Goal: Task Accomplishment & Management: Use online tool/utility

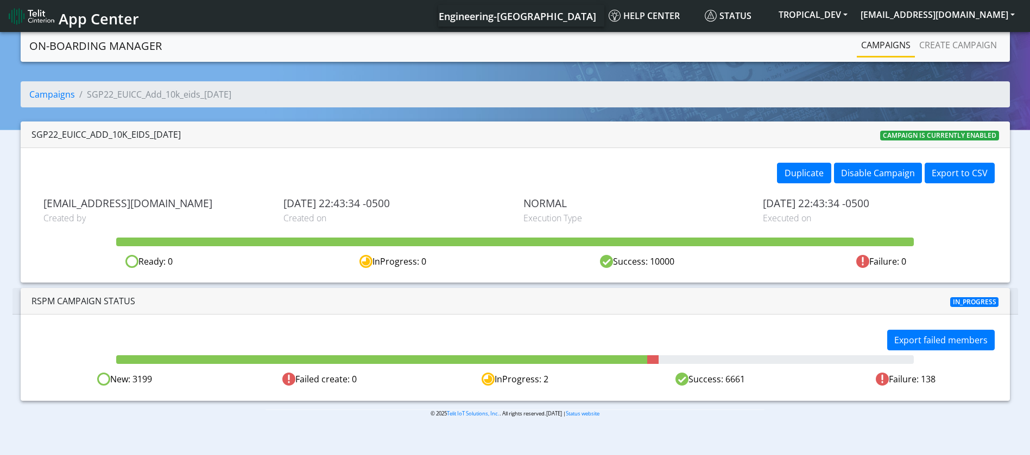
drag, startPoint x: 751, startPoint y: 383, endPoint x: 724, endPoint y: 379, distance: 27.3
click at [724, 379] on div "Success: 6661" at bounding box center [709, 380] width 195 height 14
click at [671, 380] on div "Success: 6661" at bounding box center [709, 380] width 195 height 14
drag, startPoint x: 722, startPoint y: 375, endPoint x: 746, endPoint y: 373, distance: 23.9
click at [746, 373] on div "Success: 6661" at bounding box center [709, 380] width 195 height 14
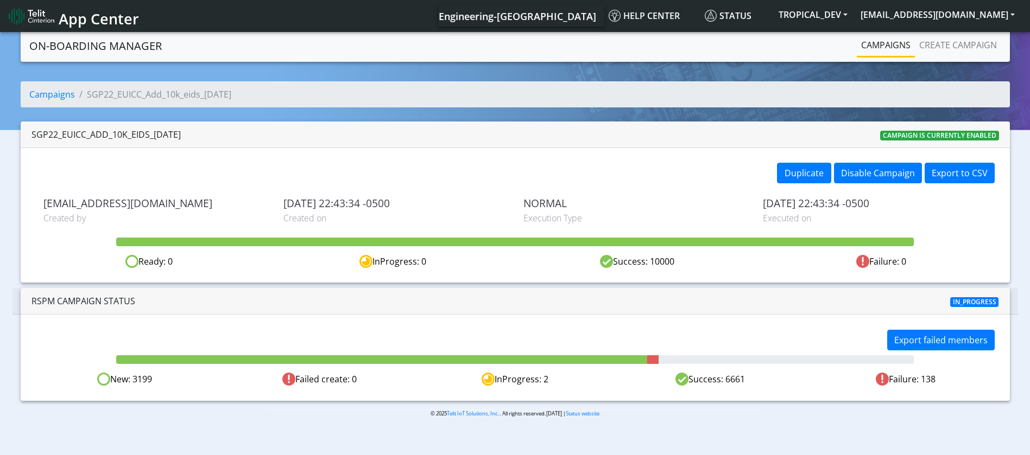
drag, startPoint x: 115, startPoint y: 358, endPoint x: 586, endPoint y: 362, distance: 471.1
click at [586, 362] on div at bounding box center [514, 358] width 813 height 11
click at [738, 379] on div "Success: 6661" at bounding box center [709, 380] width 195 height 14
click at [737, 379] on div "Success: 6661" at bounding box center [709, 380] width 195 height 14
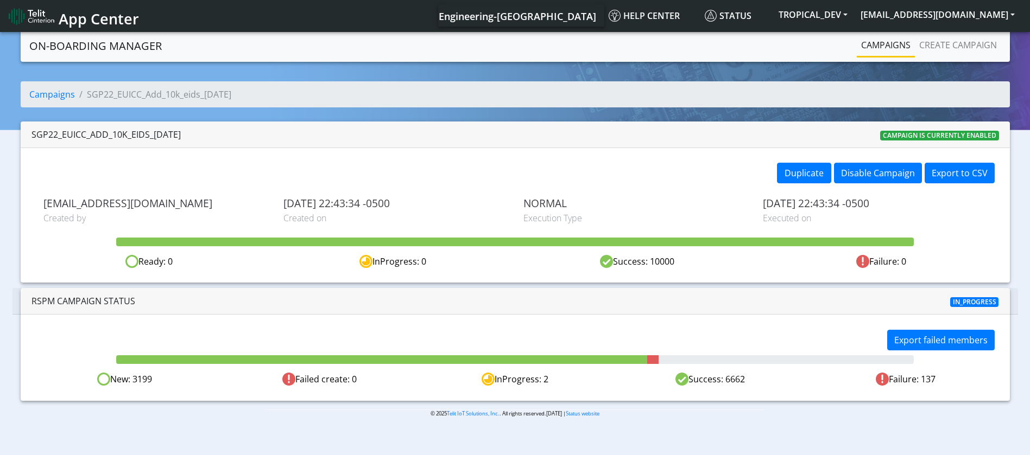
drag, startPoint x: 131, startPoint y: 382, endPoint x: 155, endPoint y: 381, distance: 23.3
click at [155, 381] on div "New: 3199" at bounding box center [124, 380] width 195 height 14
drag, startPoint x: 723, startPoint y: 380, endPoint x: 747, endPoint y: 380, distance: 23.3
click at [747, 380] on div "Success: 6662" at bounding box center [709, 380] width 195 height 14
click at [928, 380] on div "Failure: 137" at bounding box center [905, 380] width 195 height 14
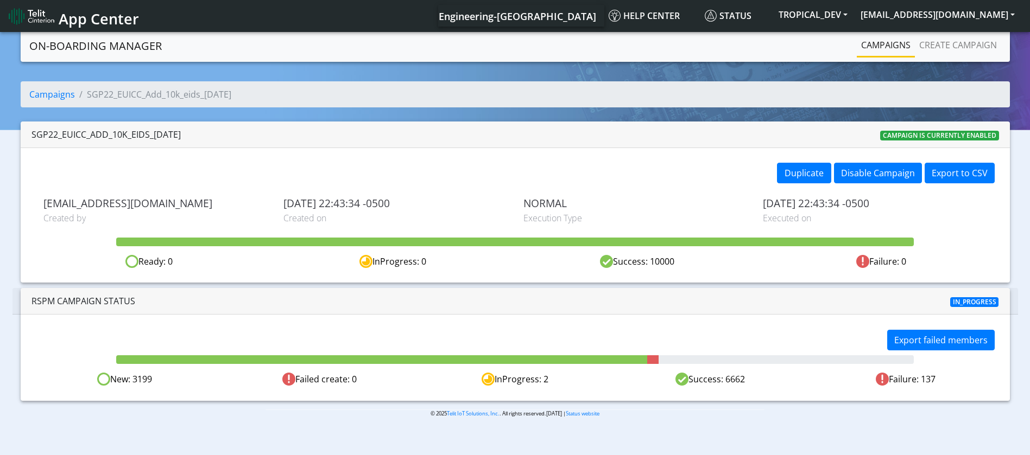
click at [928, 380] on div "Failure: 137" at bounding box center [905, 380] width 195 height 14
click at [144, 381] on div "New: 3199" at bounding box center [124, 380] width 195 height 14
click at [144, 383] on div "New: 3199" at bounding box center [124, 380] width 195 height 14
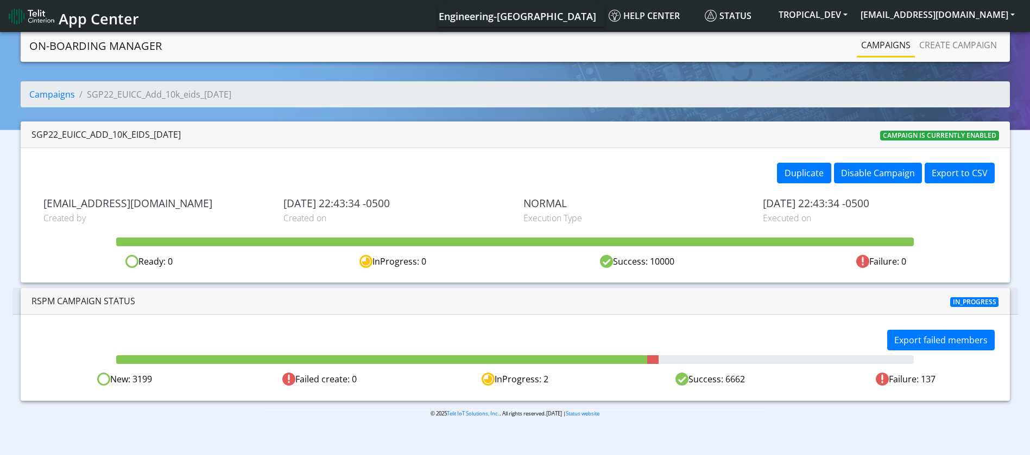
click at [140, 379] on div "New: 3199" at bounding box center [124, 380] width 195 height 14
click at [712, 421] on div "© 2025 Telit IoT Solutions, Inc. . All rights reserved.01.10.00 | Status website" at bounding box center [514, 418] width 515 height 17
click at [141, 379] on div "New: 3199" at bounding box center [124, 380] width 195 height 14
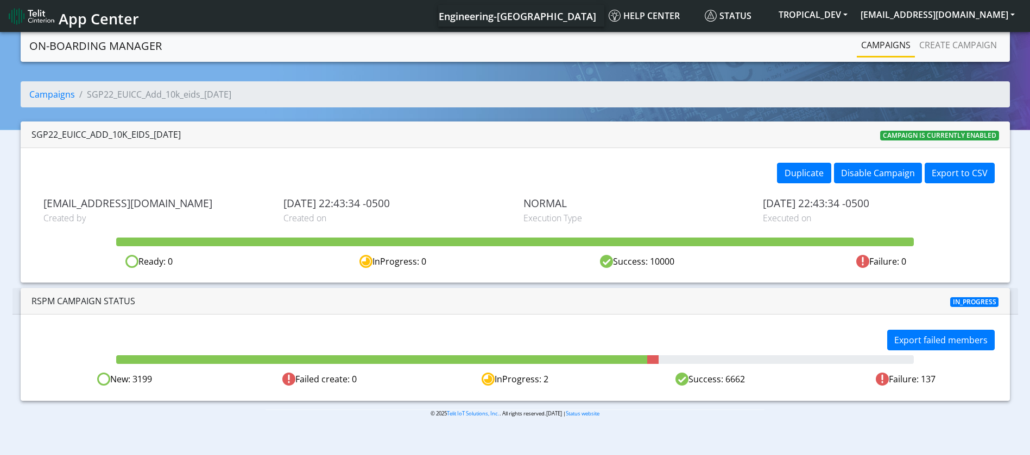
click at [141, 379] on div "New: 3199" at bounding box center [124, 380] width 195 height 14
click at [732, 380] on div "Success: 6662" at bounding box center [709, 380] width 195 height 14
click at [718, 380] on div "Success: 6662" at bounding box center [709, 380] width 195 height 14
click at [734, 378] on div "Success: 6662" at bounding box center [709, 380] width 195 height 14
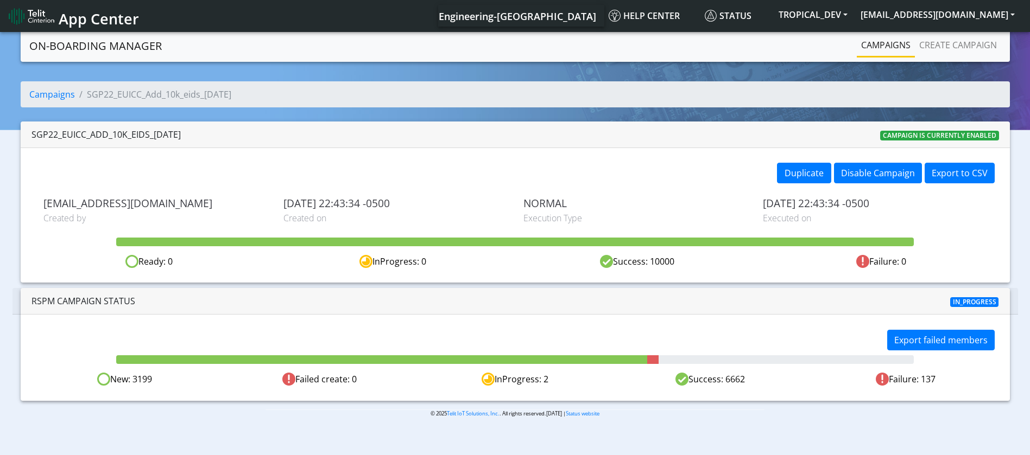
click at [734, 378] on div "Success: 6662" at bounding box center [709, 380] width 195 height 14
click at [137, 375] on div "New: 3199" at bounding box center [124, 380] width 195 height 14
drag, startPoint x: 772, startPoint y: 385, endPoint x: 700, endPoint y: 380, distance: 72.4
click at [700, 380] on div "Success: 6662" at bounding box center [709, 380] width 195 height 14
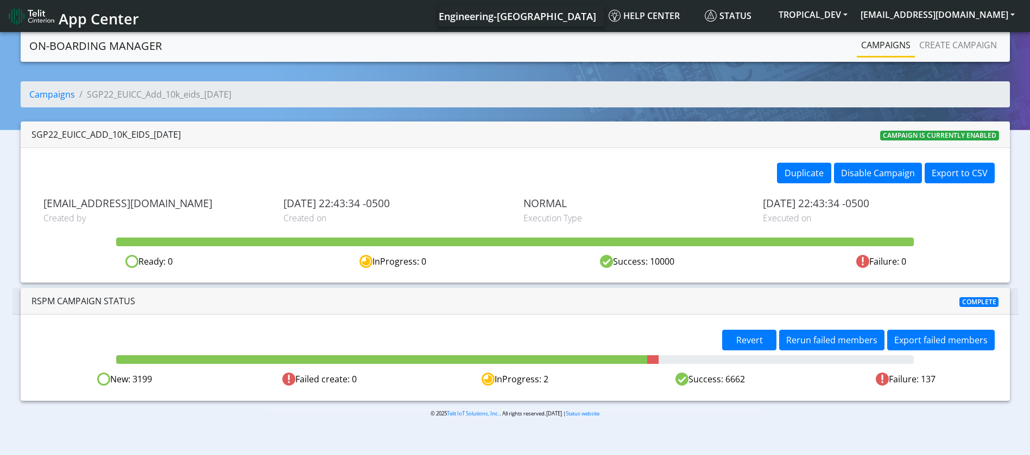
drag, startPoint x: 131, startPoint y: 380, endPoint x: 172, endPoint y: 384, distance: 40.3
click at [172, 384] on div "New: 3199" at bounding box center [124, 380] width 195 height 14
drag, startPoint x: 726, startPoint y: 382, endPoint x: 744, endPoint y: 380, distance: 18.0
click at [744, 380] on div "Success: 6662" at bounding box center [709, 380] width 195 height 14
drag, startPoint x: 939, startPoint y: 380, endPoint x: 923, endPoint y: 377, distance: 16.5
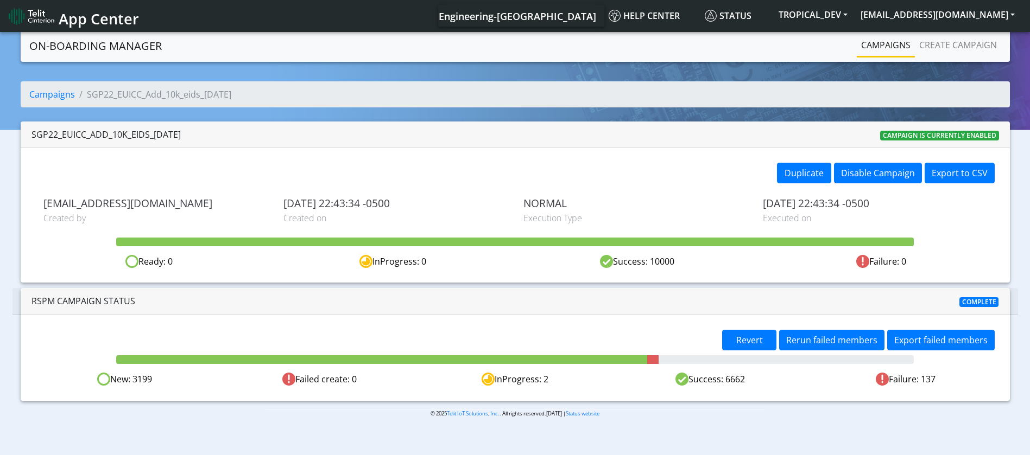
click at [923, 377] on div "Failure: 137" at bounding box center [905, 380] width 195 height 14
drag, startPoint x: 131, startPoint y: 381, endPoint x: 156, endPoint y: 381, distance: 25.0
click at [156, 381] on div "New: 3199" at bounding box center [124, 380] width 195 height 14
click at [158, 378] on div "New: 3199" at bounding box center [124, 380] width 195 height 14
drag, startPoint x: 166, startPoint y: 380, endPoint x: 109, endPoint y: 380, distance: 57.5
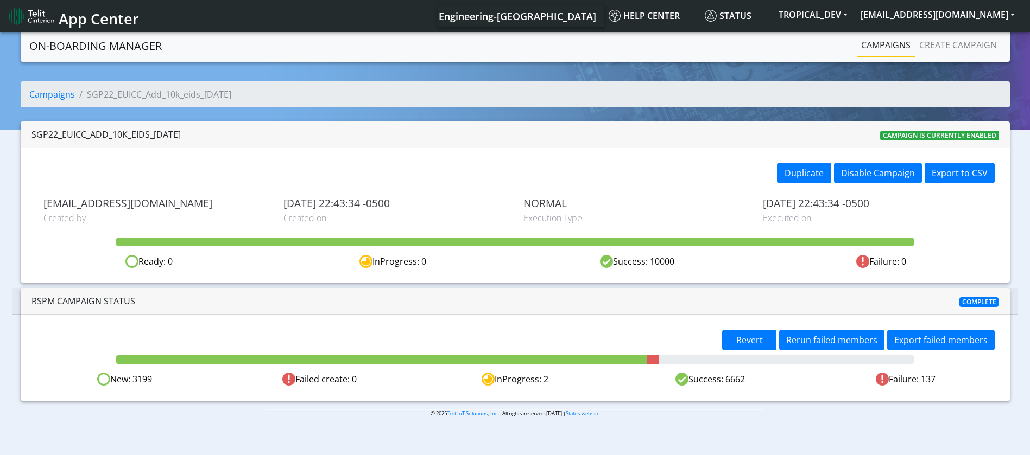
click at [109, 380] on div "New: 3199" at bounding box center [124, 380] width 195 height 14
click at [756, 341] on span "Revert" at bounding box center [749, 340] width 27 height 12
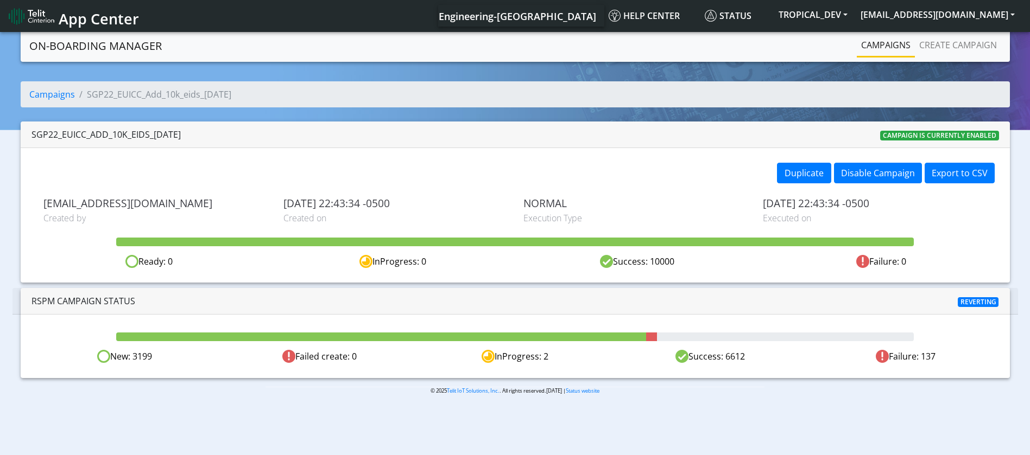
click at [724, 425] on body "App Center Engineering-[GEOGRAPHIC_DATA] Help center Status TROPICAL_DEV [EMAIL…" at bounding box center [515, 244] width 1030 height 429
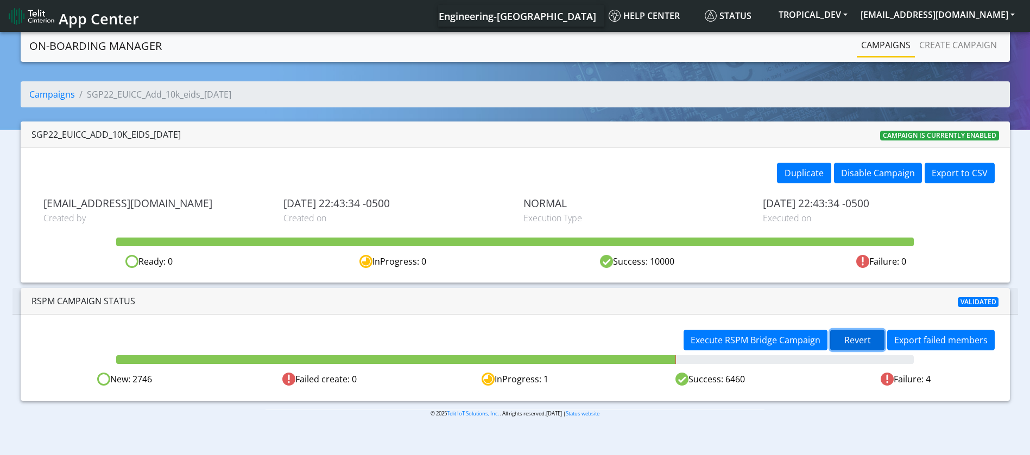
click at [847, 336] on span "Revert" at bounding box center [857, 340] width 27 height 12
click at [750, 337] on span "Revert" at bounding box center [749, 340] width 27 height 12
click at [763, 336] on span "Revert" at bounding box center [749, 340] width 27 height 12
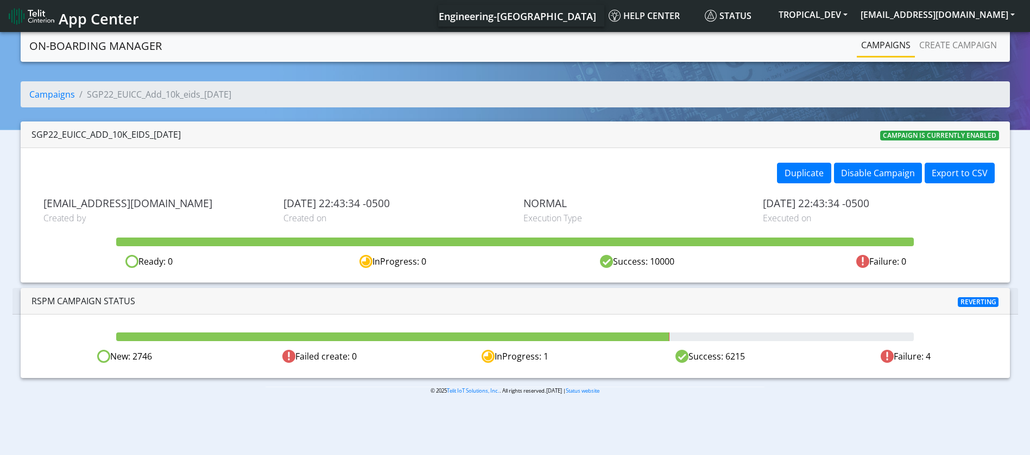
click at [630, 409] on section "On-Boarding Manager Campaigns Create campaign Campaigns SGP22_EUICC_Add_10k_eid…" at bounding box center [515, 221] width 1030 height 382
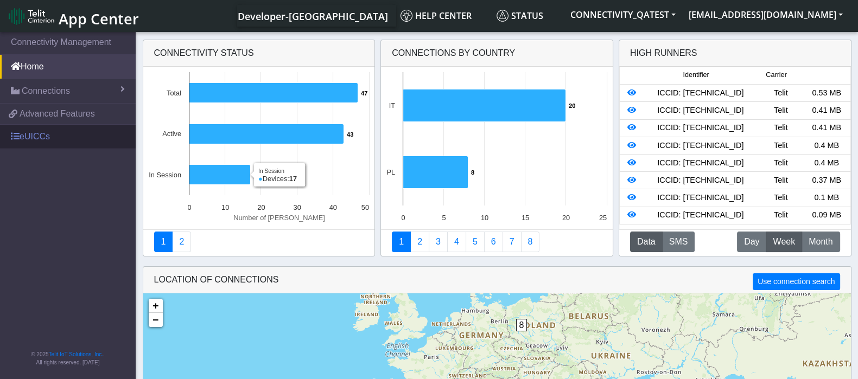
click at [34, 135] on link "eUICCs" at bounding box center [68, 137] width 136 height 24
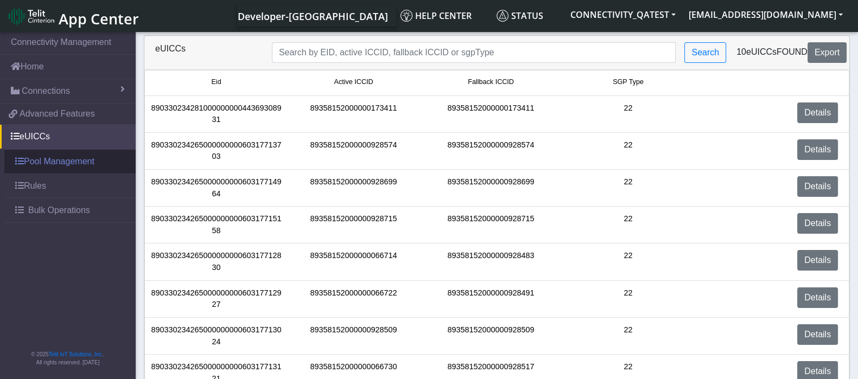
click at [37, 158] on link "Pool Management" at bounding box center [69, 162] width 131 height 24
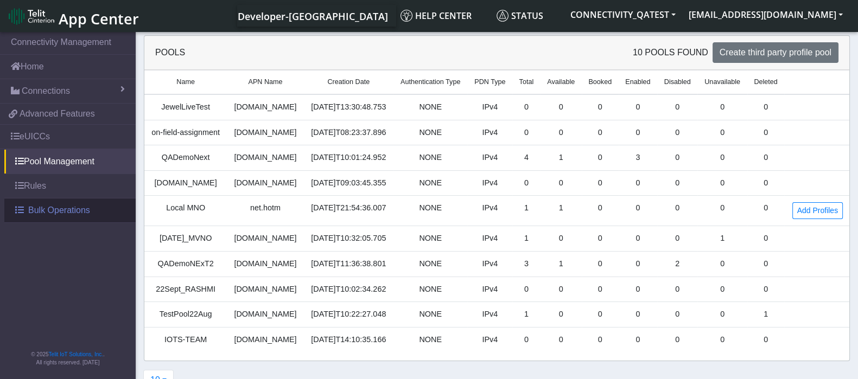
click at [62, 210] on span "Bulk Operations" at bounding box center [59, 210] width 62 height 13
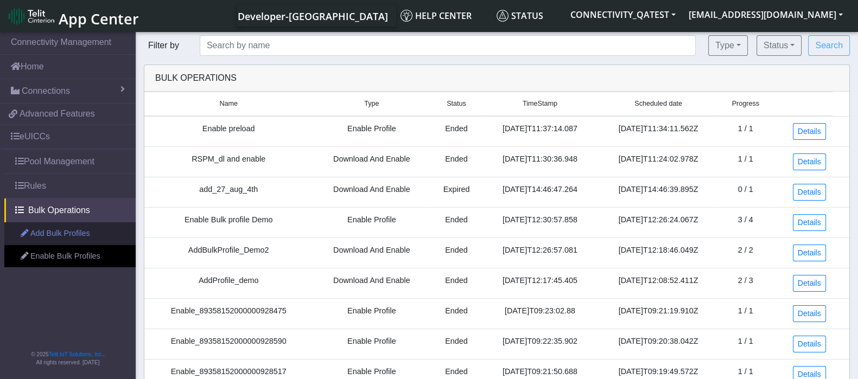
click at [73, 229] on link "Add Bulk Profiles" at bounding box center [69, 234] width 131 height 23
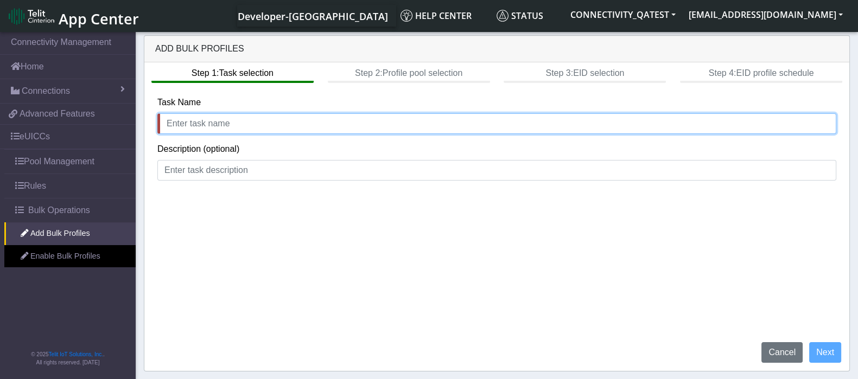
click at [265, 123] on input "text" at bounding box center [496, 123] width 679 height 21
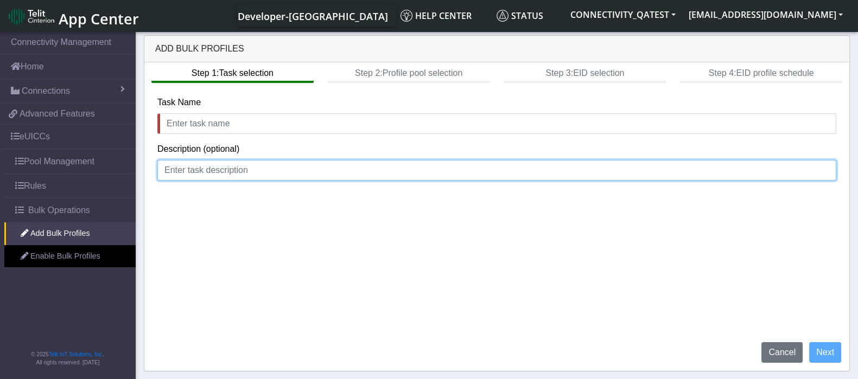
click at [255, 172] on input at bounding box center [496, 170] width 679 height 21
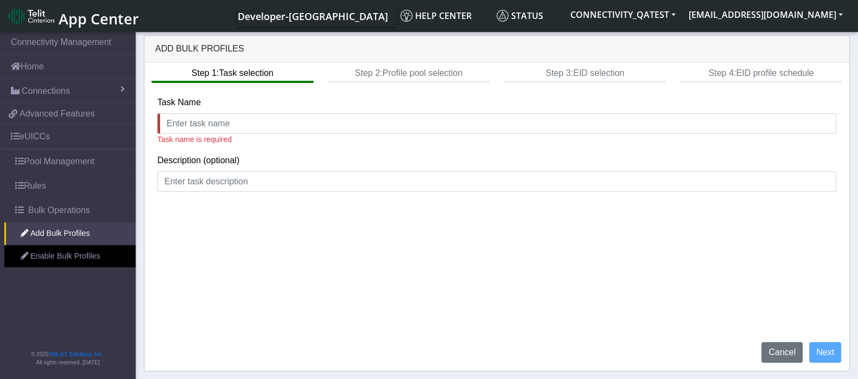
click at [405, 64] on div "Step 1: Task selection Step 2: Profile pool selection Step 3: EID selection Ste…" at bounding box center [496, 72] width 705 height 21
click at [402, 72] on div "Step 1: Task selection Step 2: Profile pool selection Step 3: EID selection Ste…" at bounding box center [496, 72] width 705 height 21
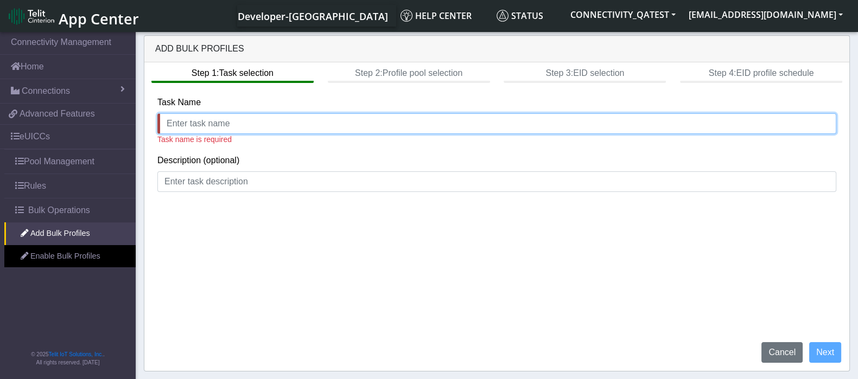
click at [209, 124] on input "text" at bounding box center [496, 123] width 679 height 21
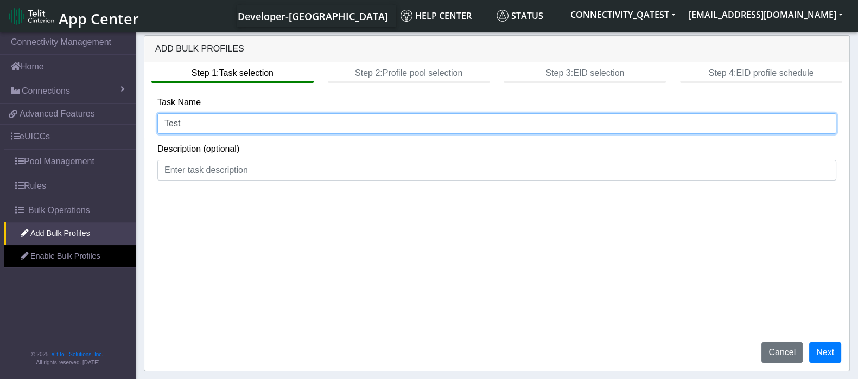
type input "Test"
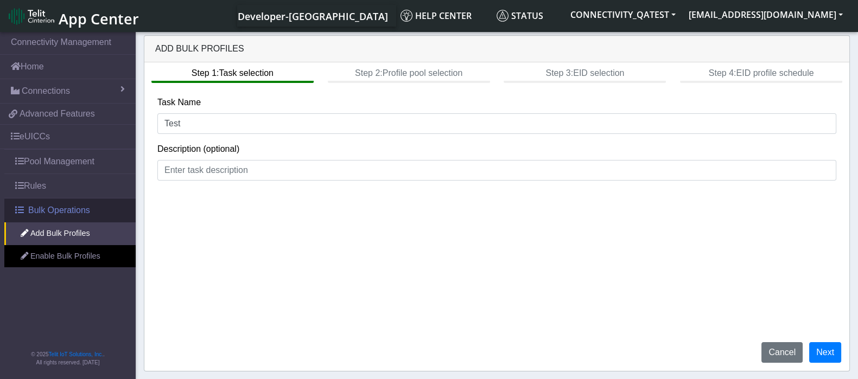
click at [30, 201] on link "Bulk Operations" at bounding box center [69, 211] width 131 height 24
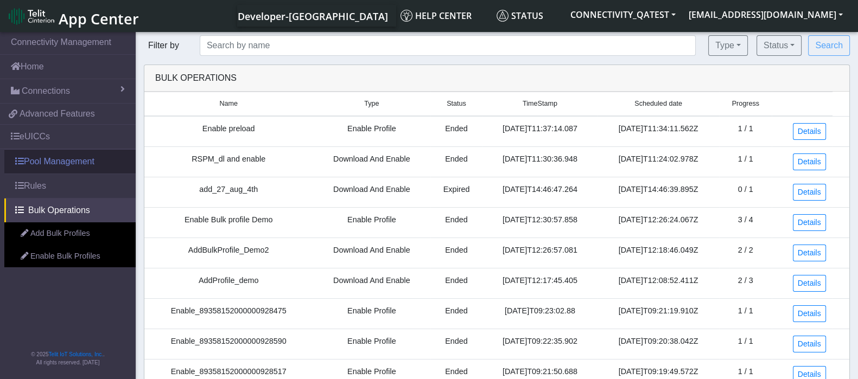
click at [39, 160] on link "Pool Management" at bounding box center [69, 162] width 131 height 24
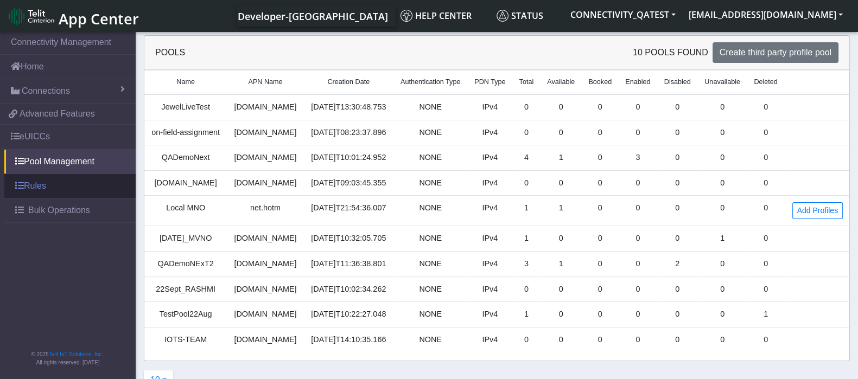
click at [37, 183] on link "Rules" at bounding box center [69, 186] width 131 height 24
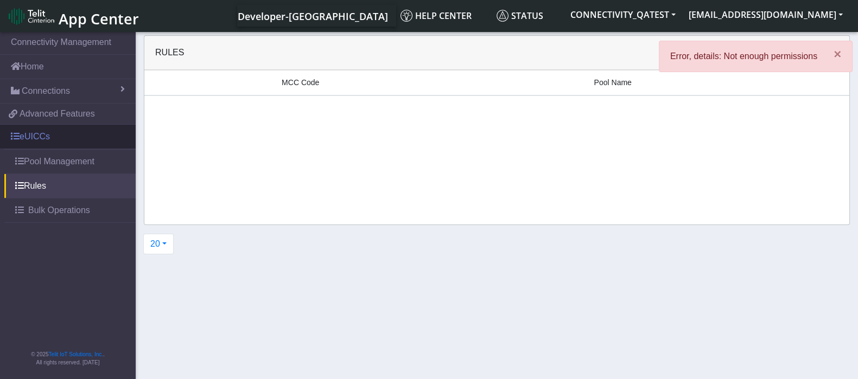
click at [41, 136] on link "eUICCs" at bounding box center [68, 137] width 136 height 24
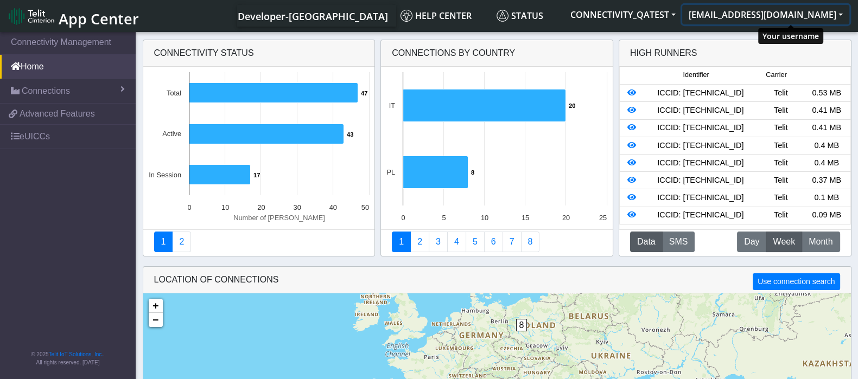
click at [837, 16] on button "[EMAIL_ADDRESS][DOMAIN_NAME]" at bounding box center [765, 15] width 167 height 20
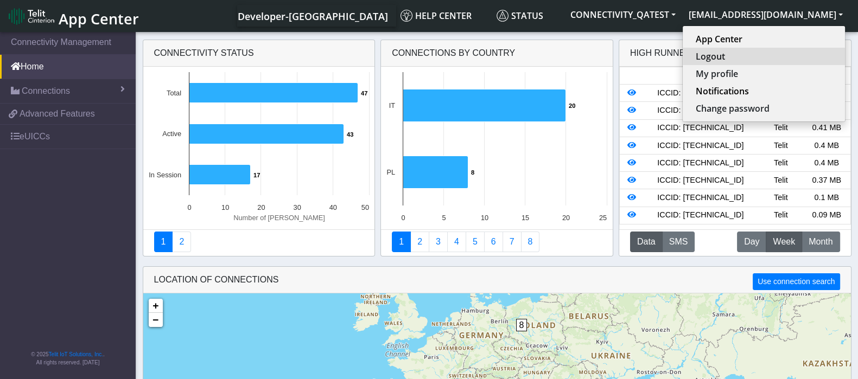
click at [766, 52] on button "Logout" at bounding box center [764, 56] width 162 height 17
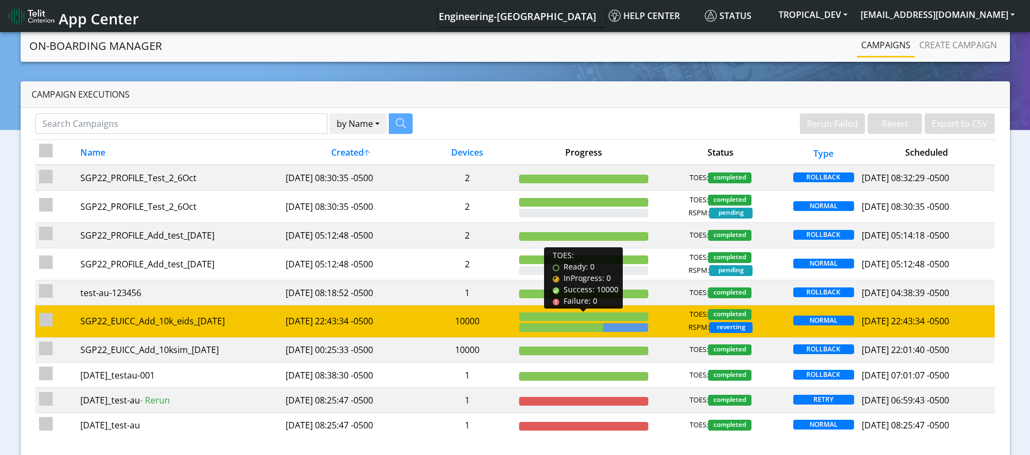
click at [565, 321] on div at bounding box center [583, 317] width 129 height 9
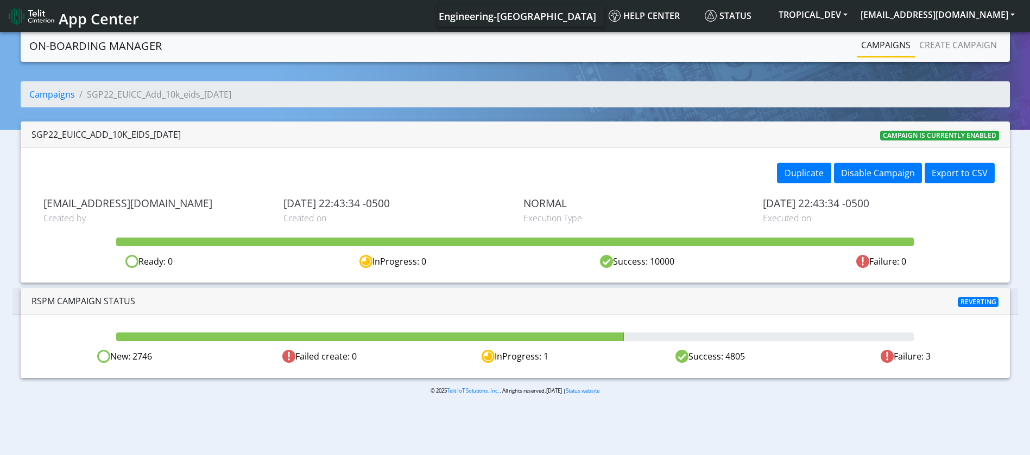
click at [68, 396] on div "© 2025 Telit IoT Solutions, Inc. . All rights reserved.[DATE] | Status website" at bounding box center [515, 395] width 1030 height 17
